Goal: Transaction & Acquisition: Download file/media

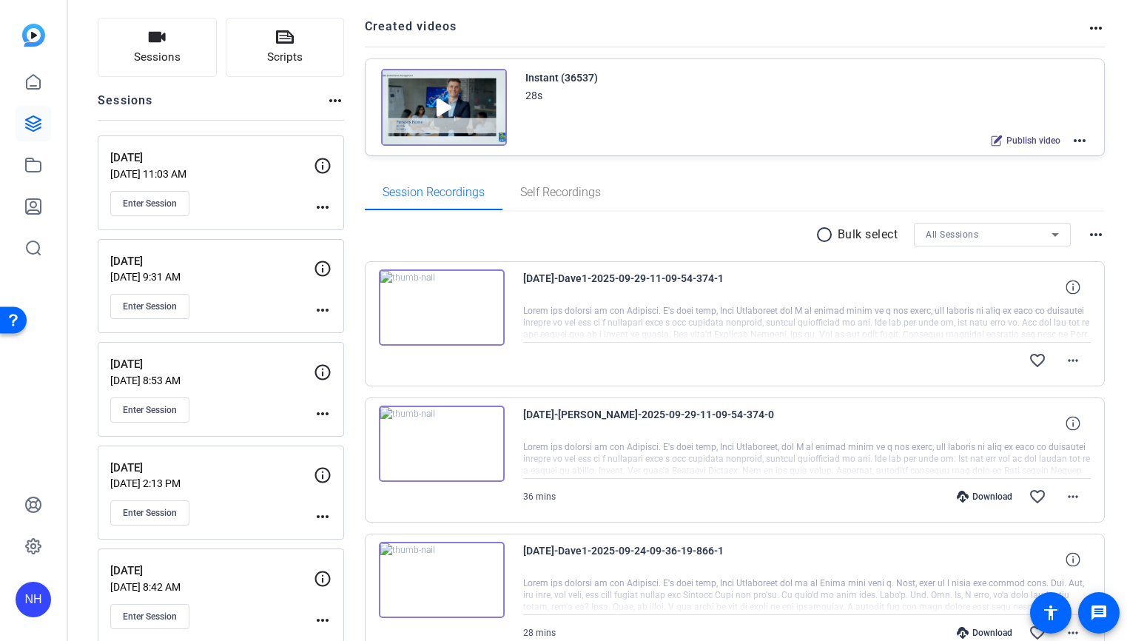
scroll to position [91, 0]
click at [1073, 493] on mat-icon "more_horiz" at bounding box center [1073, 495] width 18 height 18
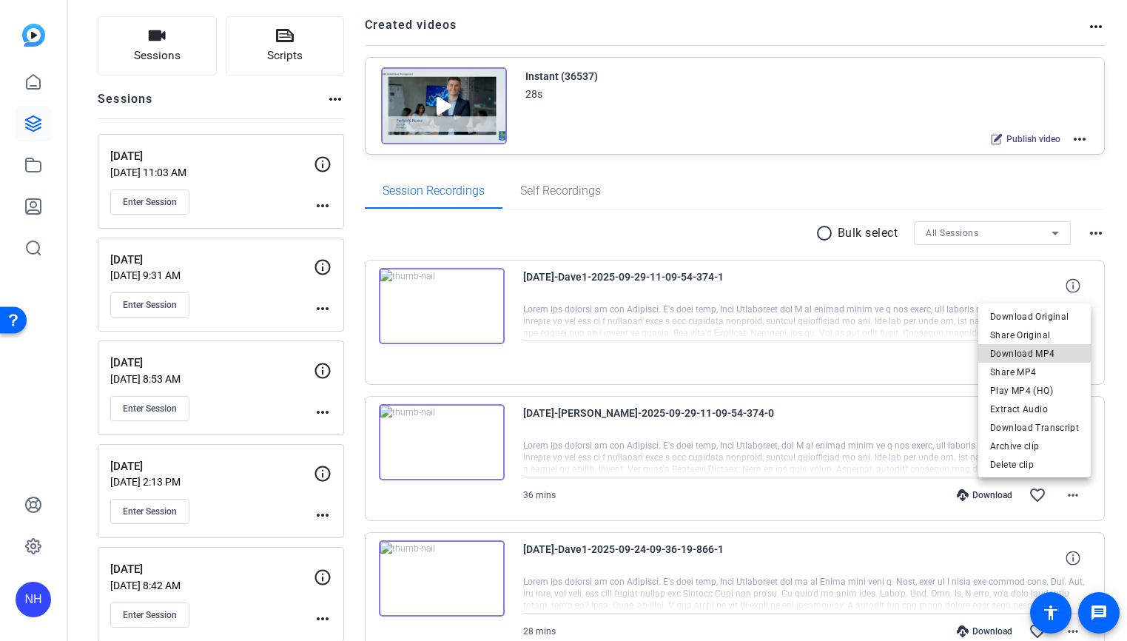
click at [1047, 349] on span "Download MP4" at bounding box center [1034, 353] width 89 height 18
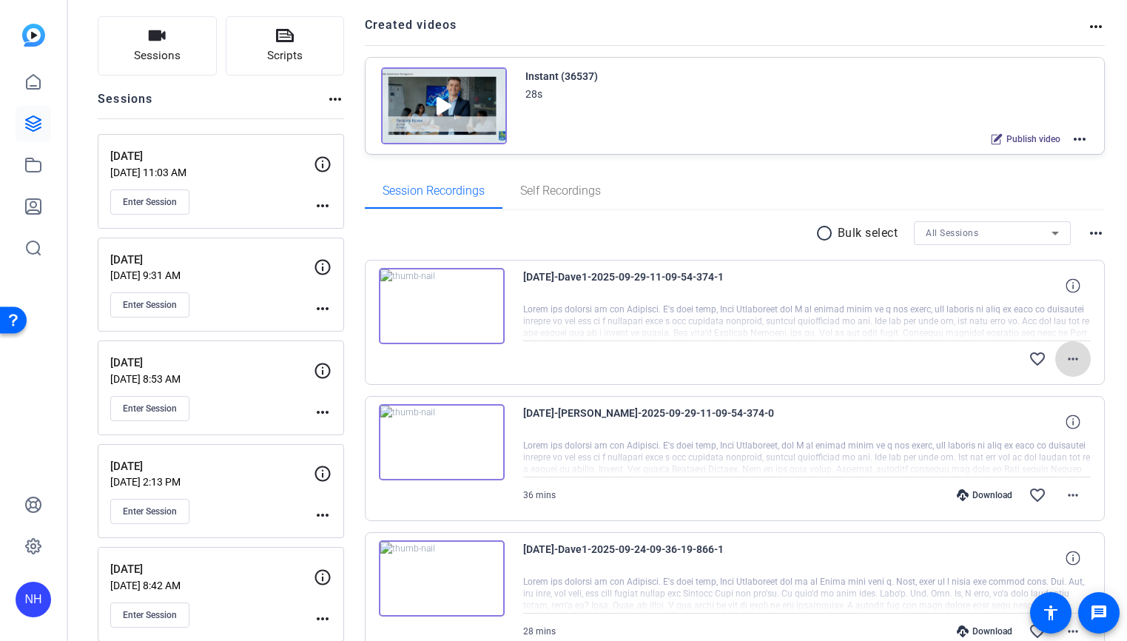
click at [1074, 355] on mat-icon "more_horiz" at bounding box center [1073, 359] width 18 height 18
click at [1031, 388] on span "Download Original" at bounding box center [1034, 389] width 89 height 18
